Goal: Task Accomplishment & Management: Manage account settings

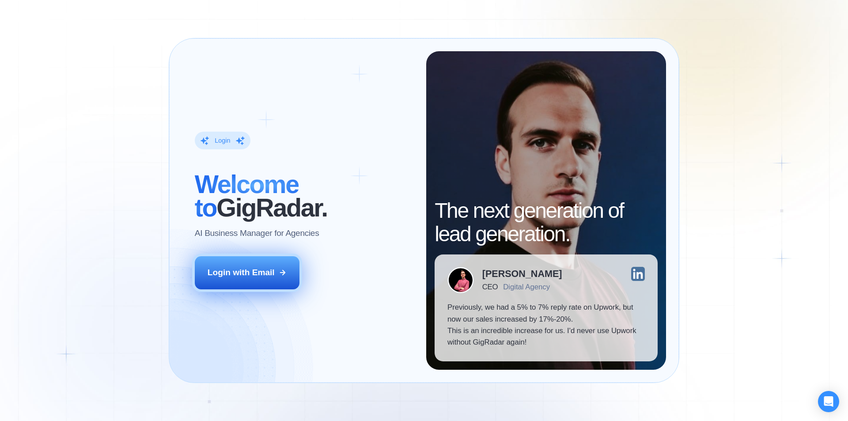
click at [244, 275] on div "Login with Email" at bounding box center [241, 272] width 67 height 11
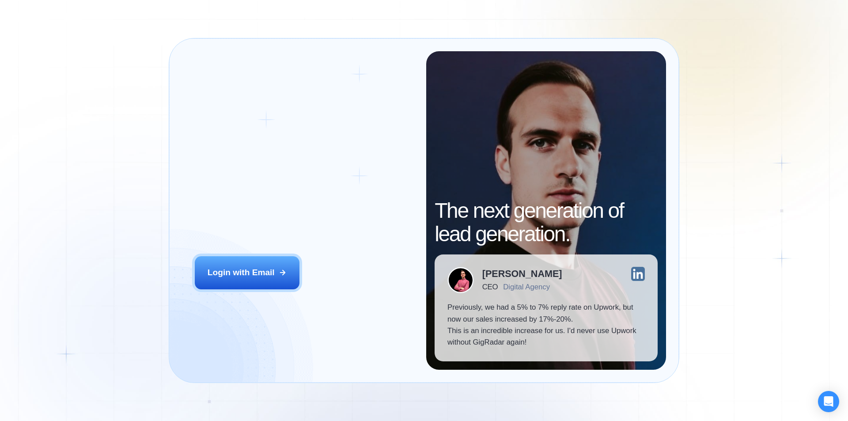
click at [498, 288] on div "CEO" at bounding box center [489, 287] width 15 height 8
click at [642, 270] on img at bounding box center [638, 274] width 14 height 14
click at [550, 285] on div "Digital Agency" at bounding box center [526, 287] width 47 height 8
click at [353, 247] on div "Login ‍ Welcome to GigRadar. AI Business Manager for Agencies Login with Email" at bounding box center [304, 210] width 244 height 319
